Goal: Communication & Community: Answer question/provide support

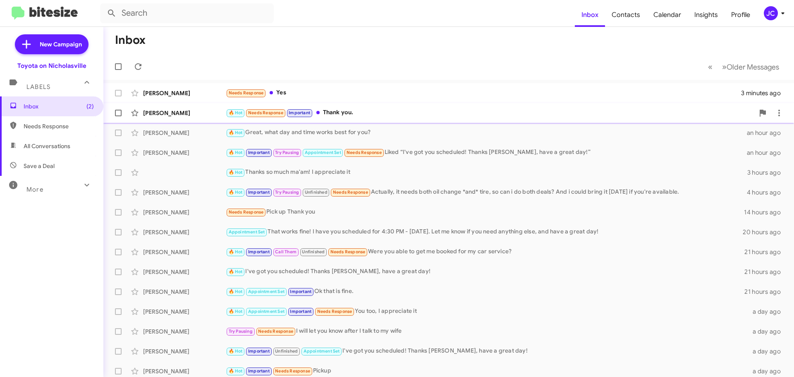
click at [171, 114] on div "[PERSON_NAME]" at bounding box center [184, 113] width 83 height 8
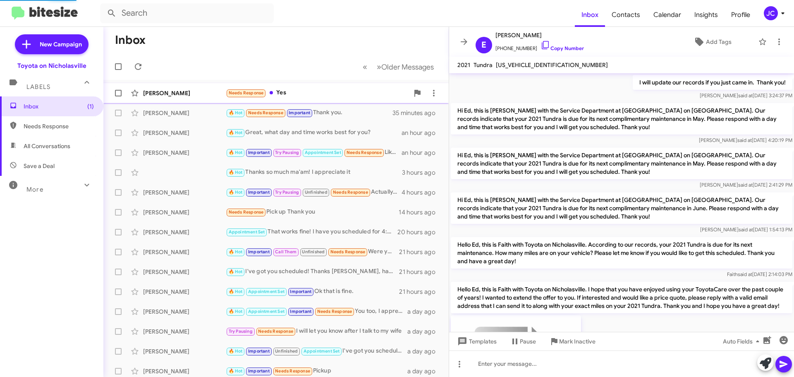
scroll to position [856, 0]
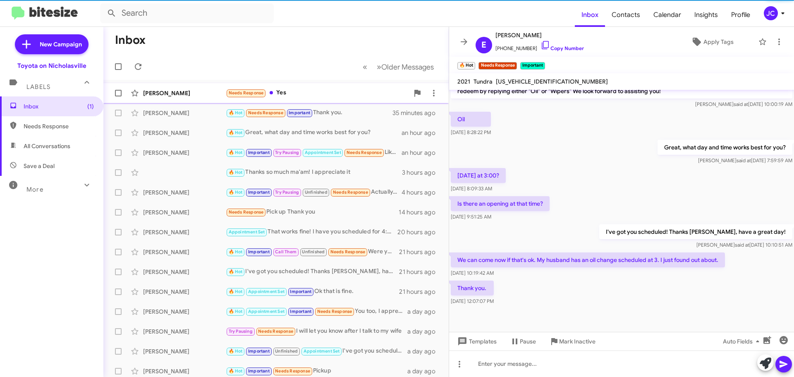
click at [172, 96] on div "[PERSON_NAME]" at bounding box center [184, 93] width 83 height 8
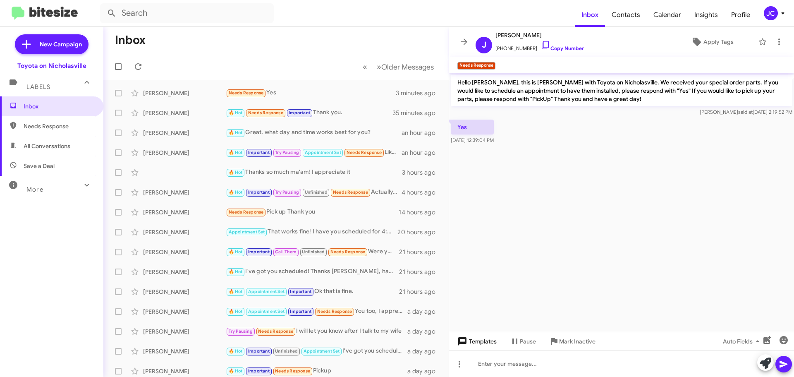
click at [491, 341] on span "Templates" at bounding box center [476, 341] width 41 height 15
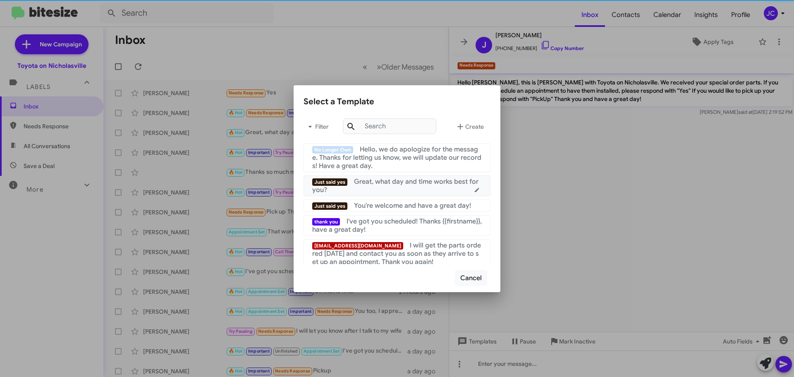
click at [405, 187] on div "Just said yes Great, what day and time works best for you?" at bounding box center [396, 185] width 169 height 17
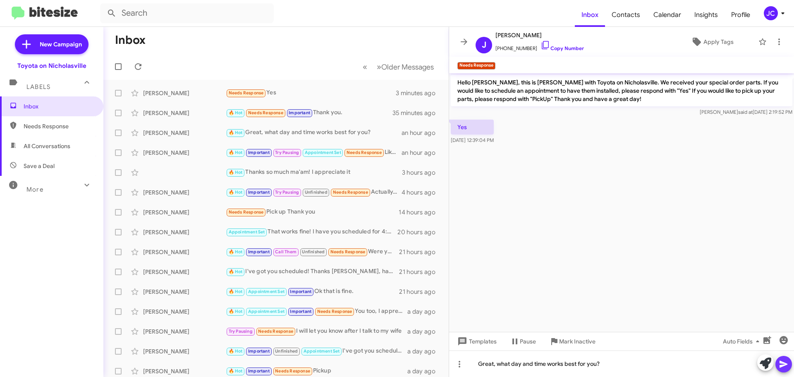
click at [785, 358] on span at bounding box center [783, 363] width 10 height 17
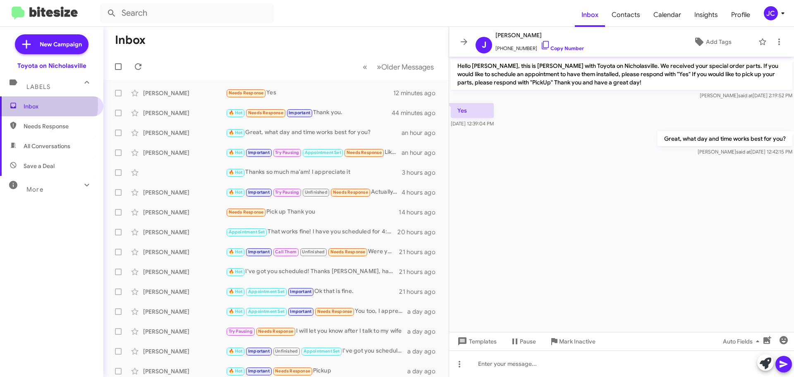
drag, startPoint x: 32, startPoint y: 105, endPoint x: 122, endPoint y: 88, distance: 90.7
click at [32, 105] on span "Inbox" at bounding box center [59, 106] width 70 height 8
